Goal: Find contact information: Find contact information

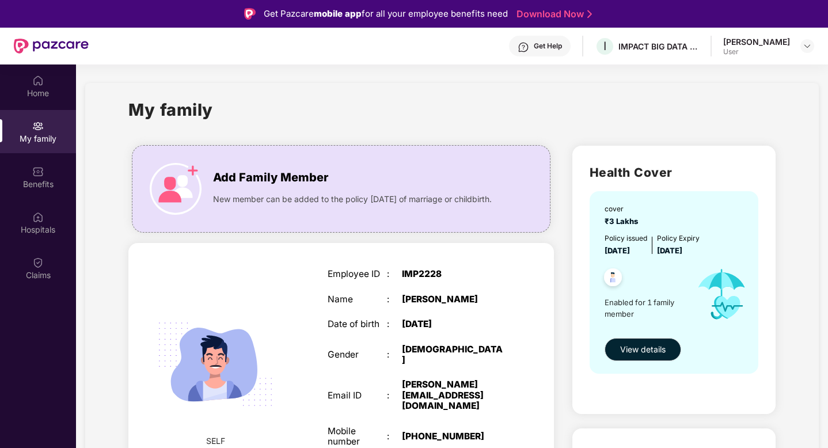
click at [31, 135] on div "My family" at bounding box center [38, 139] width 76 height 12
click at [42, 135] on div "My family" at bounding box center [38, 139] width 76 height 12
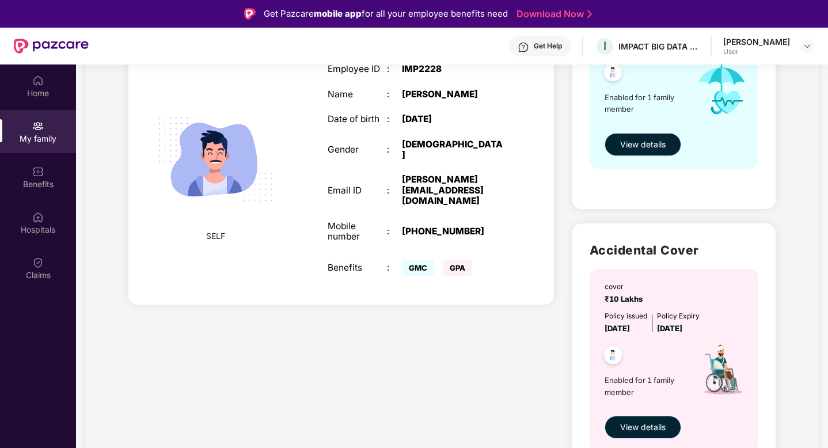
click at [638, 431] on span "View details" at bounding box center [644, 427] width 46 height 13
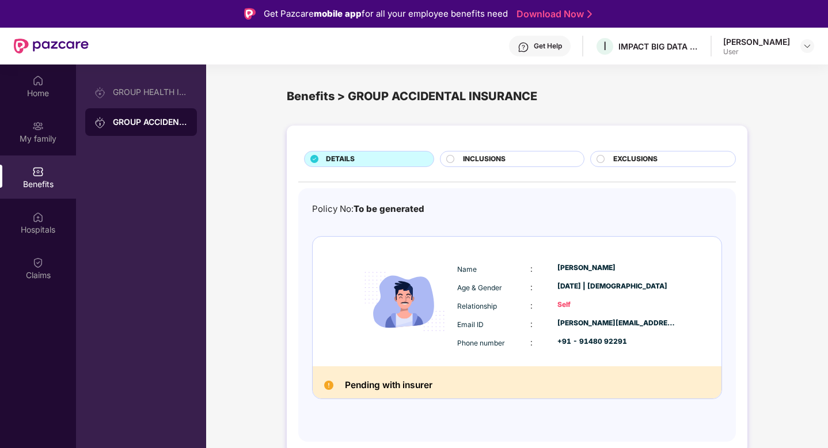
click at [577, 266] on div "[PERSON_NAME]" at bounding box center [617, 268] width 119 height 11
copy div "[PERSON_NAME]"
click at [562, 46] on div "Get Help" at bounding box center [548, 45] width 28 height 9
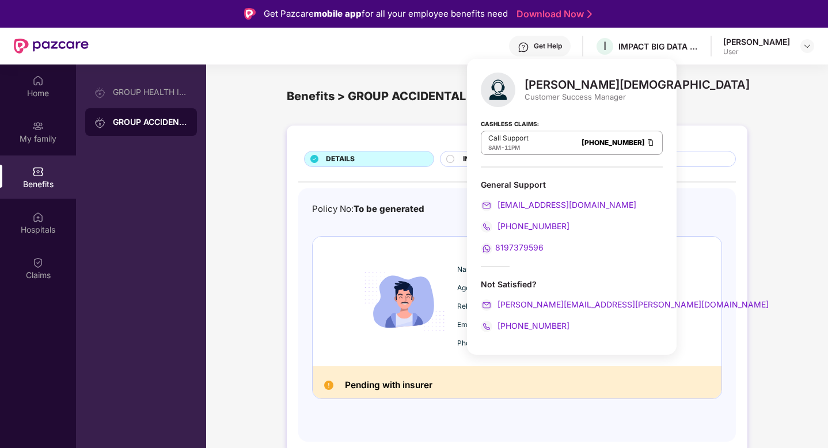
click at [535, 200] on span "[EMAIL_ADDRESS][DOMAIN_NAME]" at bounding box center [565, 205] width 141 height 10
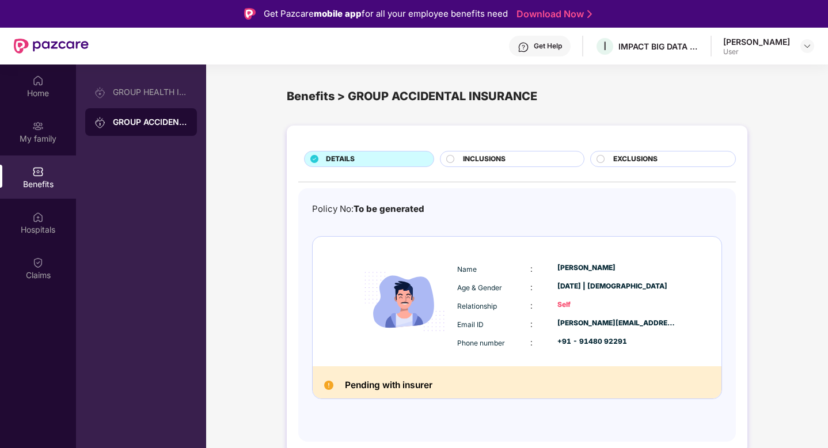
click at [319, 66] on main "Benefits > GROUP ACCIDENTAL INSURANCE DETAILS INCLUSIONS EXCLUSIONS Policy No: …" at bounding box center [517, 289] width 622 height 448
click at [157, 99] on div "GROUP HEALTH INSURANCE" at bounding box center [141, 92] width 112 height 28
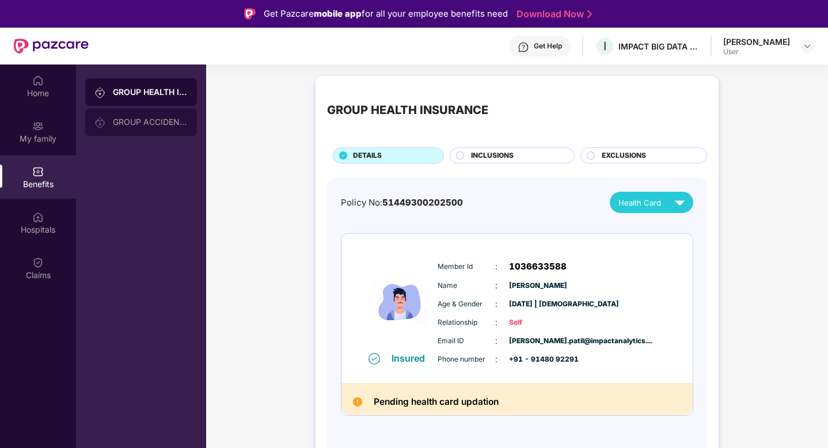
click at [157, 119] on div "GROUP ACCIDENTAL INSURANCE" at bounding box center [150, 122] width 75 height 9
